Goal: Task Accomplishment & Management: Use online tool/utility

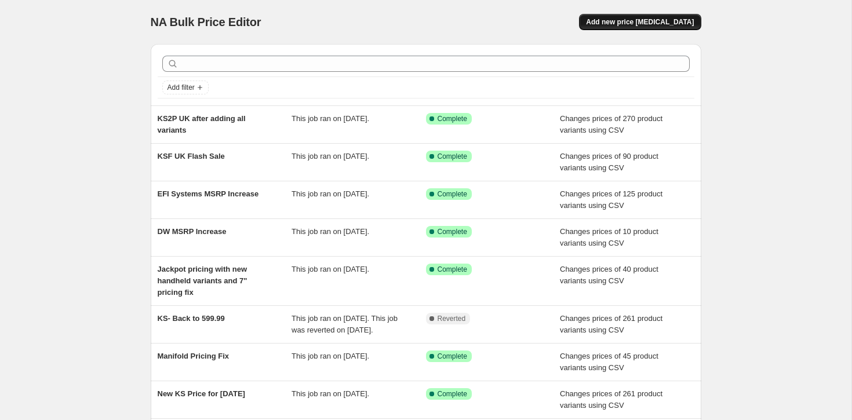
click at [637, 28] on button "Add new price [MEDICAL_DATA]" at bounding box center [640, 22] width 122 height 16
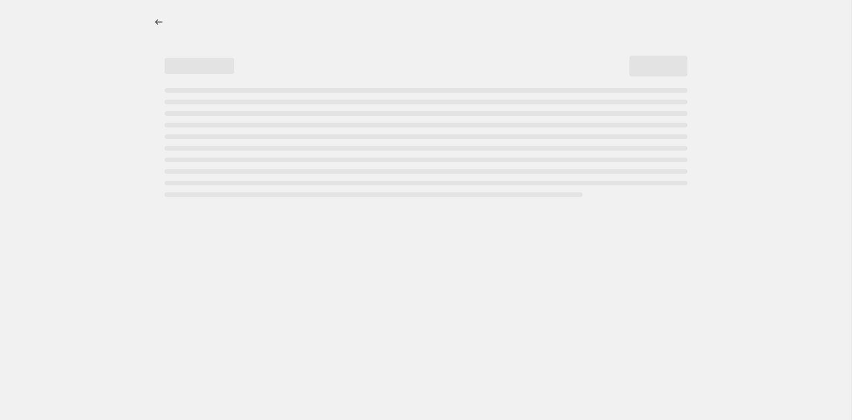
select select "percentage"
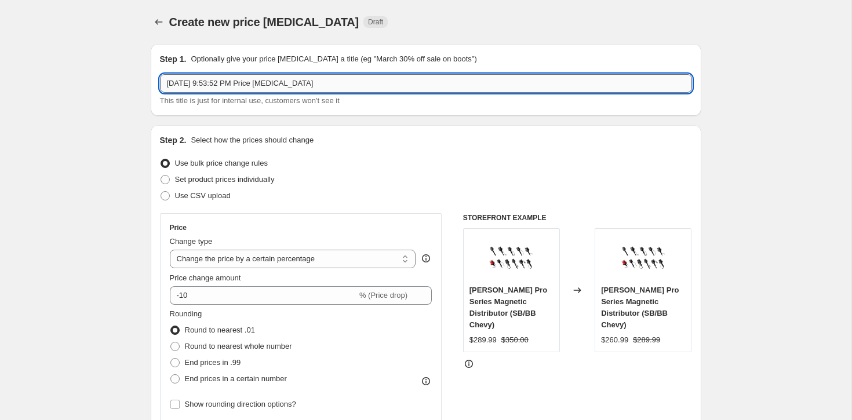
click at [245, 79] on input "[DATE] 9:53:52 PM Price [MEDICAL_DATA]" at bounding box center [426, 83] width 532 height 19
type input "DW [PERSON_NAME] Fix"
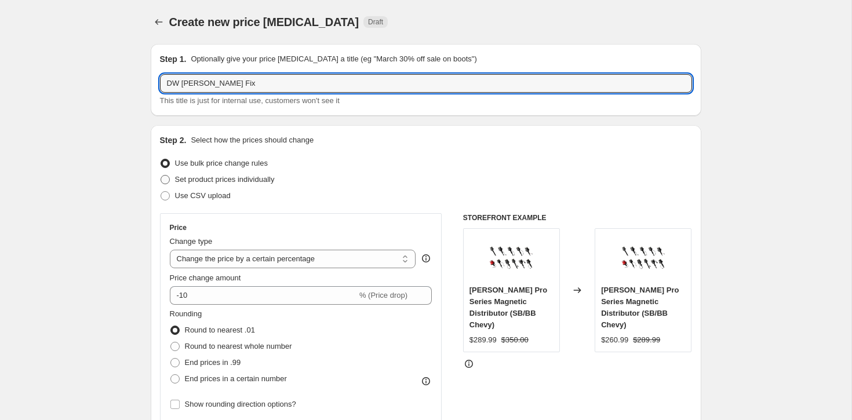
click at [193, 185] on span "Set product prices individually" at bounding box center [225, 180] width 100 height 12
click at [161, 176] on input "Set product prices individually" at bounding box center [161, 175] width 1 height 1
radio input "true"
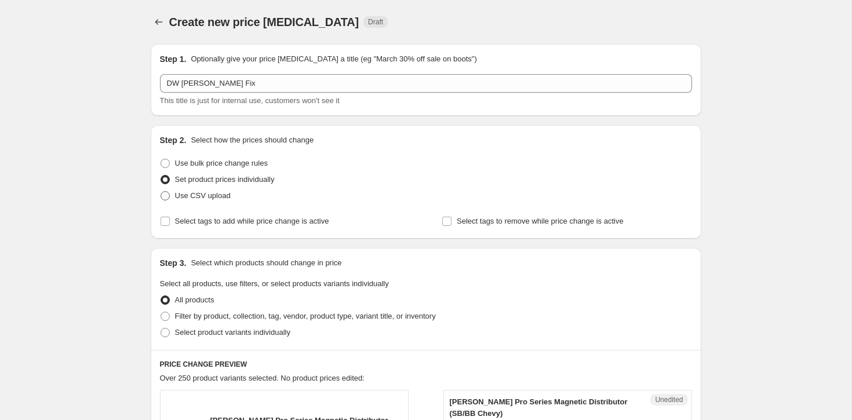
click at [189, 191] on span "Use CSV upload" at bounding box center [203, 195] width 56 height 9
click at [161, 191] on input "Use CSV upload" at bounding box center [161, 191] width 1 height 1
radio input "true"
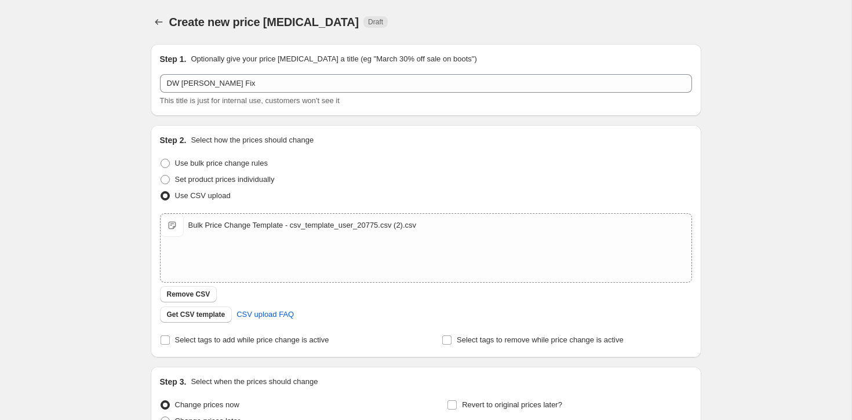
scroll to position [117, 0]
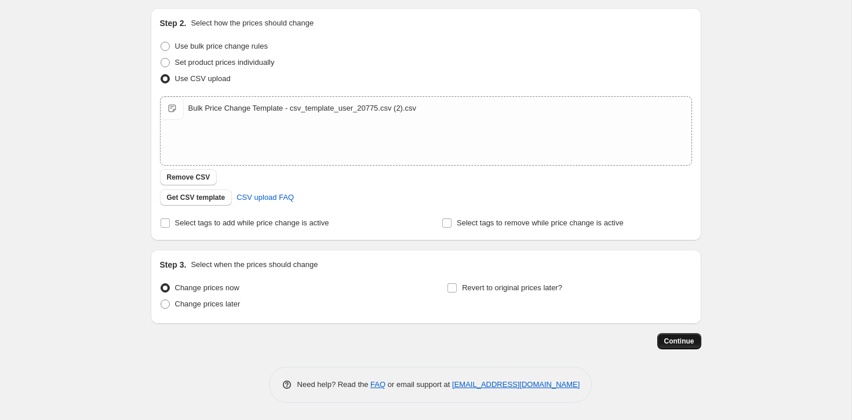
click at [689, 342] on span "Continue" at bounding box center [679, 341] width 30 height 9
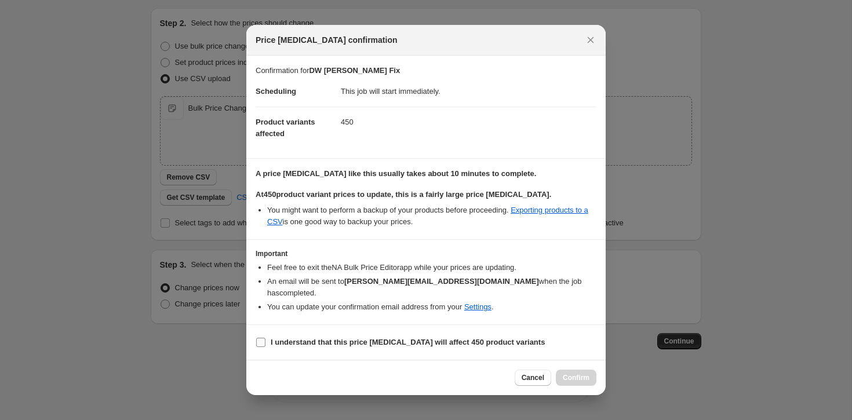
click at [462, 338] on b "I understand that this price [MEDICAL_DATA] will affect 450 product variants" at bounding box center [408, 342] width 274 height 9
click at [266, 338] on input "I understand that this price [MEDICAL_DATA] will affect 450 product variants" at bounding box center [260, 342] width 9 height 9
checkbox input "true"
click at [576, 373] on span "Confirm" at bounding box center [576, 377] width 27 height 9
